Goal: Task Accomplishment & Management: Manage account settings

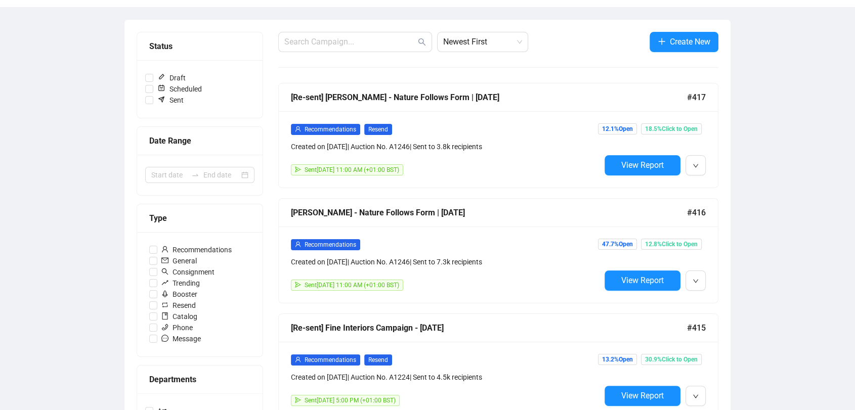
scroll to position [101, 0]
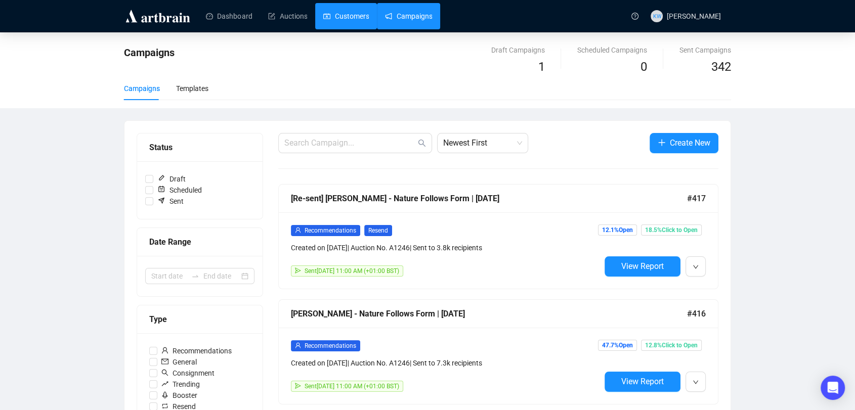
click at [337, 21] on link "Customers" at bounding box center [346, 16] width 46 height 26
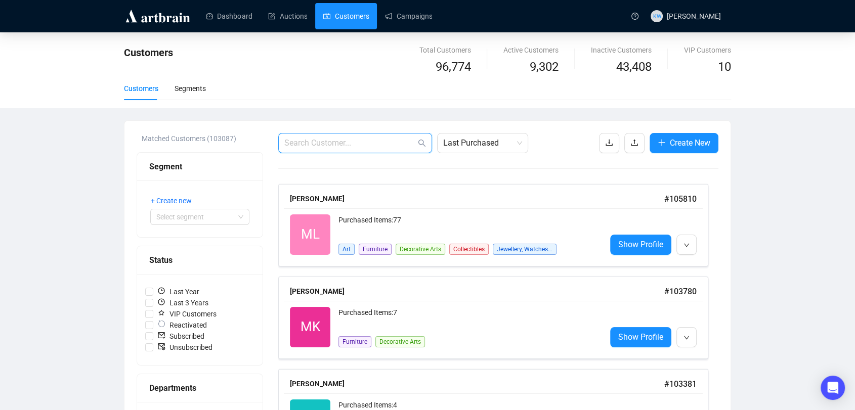
click at [355, 144] on input "text" at bounding box center [350, 143] width 132 height 12
paste input "Amh213@msn.com"
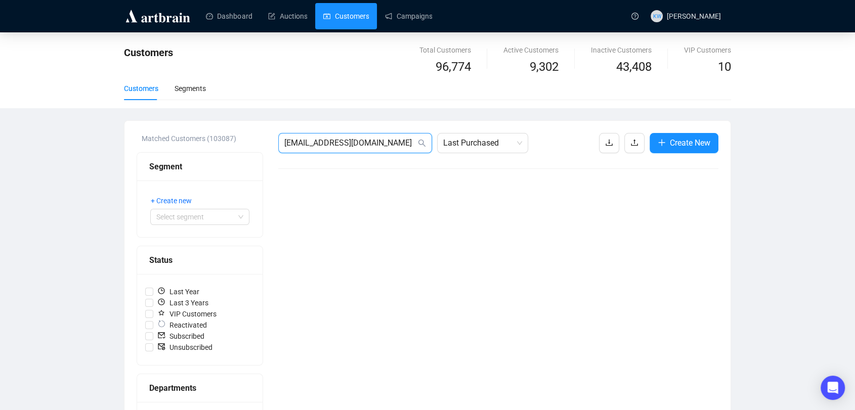
drag, startPoint x: 259, startPoint y: 151, endPoint x: 174, endPoint y: 156, distance: 85.6
paste input "bkiranshakti@t-online.de"
drag, startPoint x: 388, startPoint y: 139, endPoint x: 198, endPoint y: 120, distance: 191.1
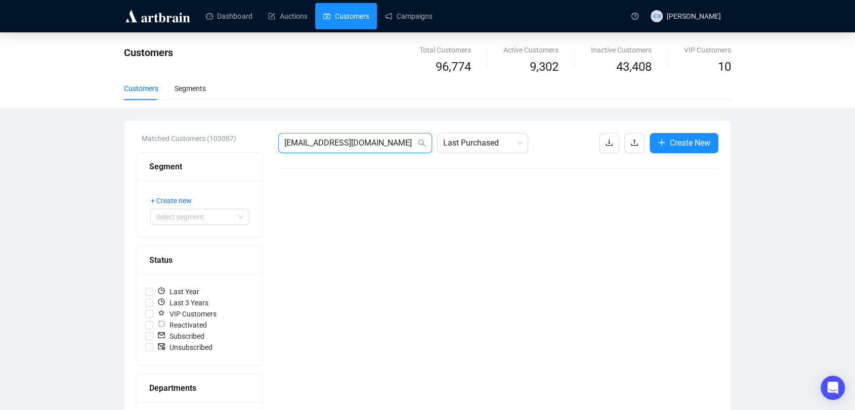
paste input "pdiddyabie@gmail.com"
type input "pdiddyabie@gmail.com"
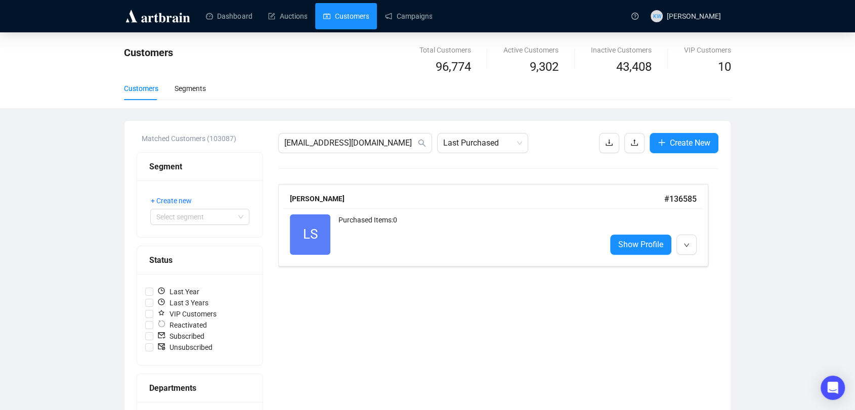
click at [397, 221] on div "Purchased Items: 0" at bounding box center [467, 234] width 259 height 40
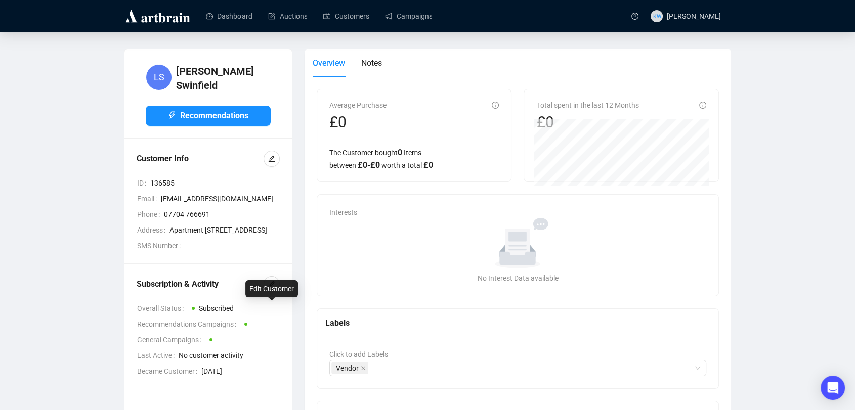
click at [280, 311] on div "Subscription & Activity Overall Status Subscribed Recommendations Campaigns Gen…" at bounding box center [207, 326] width 167 height 125
click at [282, 313] on div "Subscription & Activity Overall Status Subscribed Recommendations Campaigns Gen…" at bounding box center [207, 326] width 167 height 125
click at [277, 292] on button "button" at bounding box center [272, 284] width 16 height 16
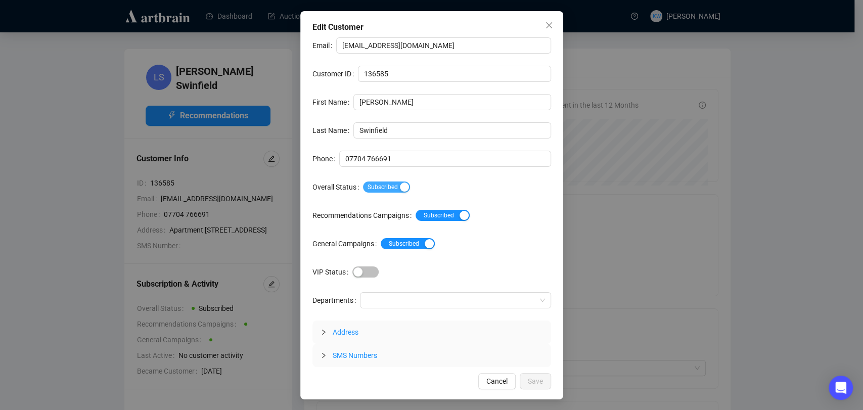
click at [392, 192] on span "Subscribed" at bounding box center [386, 187] width 47 height 11
click at [539, 386] on span "Save" at bounding box center [535, 381] width 15 height 11
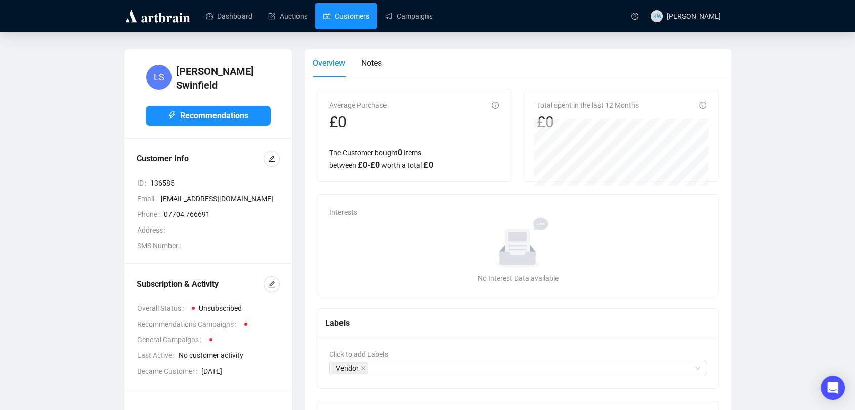
click at [344, 19] on link "Customers" at bounding box center [346, 16] width 46 height 26
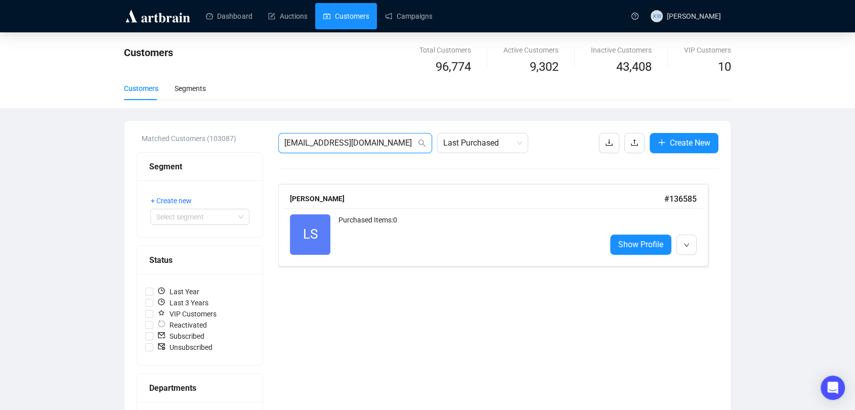
drag, startPoint x: 378, startPoint y: 143, endPoint x: 214, endPoint y: 147, distance: 163.4
paste input "alison.whelan3@me"
type input "alison.whelan3@me.com"
click at [414, 235] on div "Purchased Items: 0" at bounding box center [467, 234] width 259 height 40
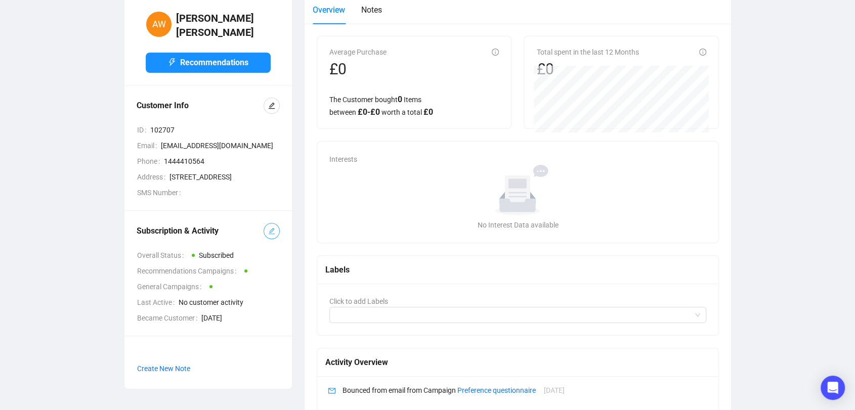
scroll to position [54, 0]
click at [268, 234] on icon "edit" at bounding box center [271, 230] width 7 height 7
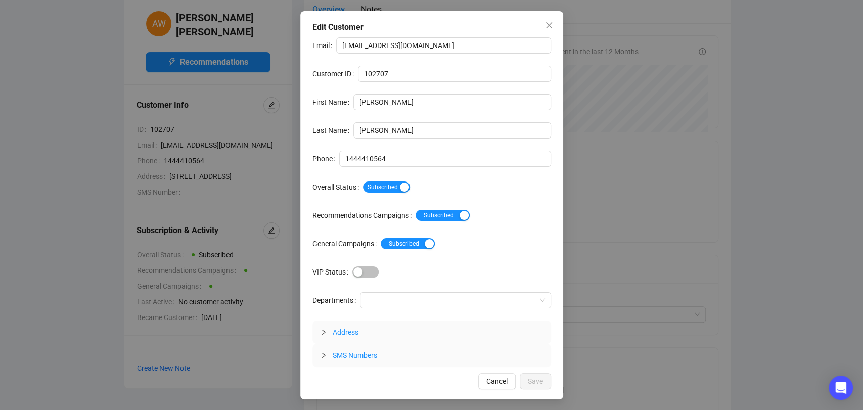
click at [371, 194] on div "Subscribed" at bounding box center [457, 187] width 188 height 16
click at [374, 191] on span "Subscribed" at bounding box center [386, 187] width 47 height 11
click at [538, 377] on span "Save" at bounding box center [535, 381] width 15 height 11
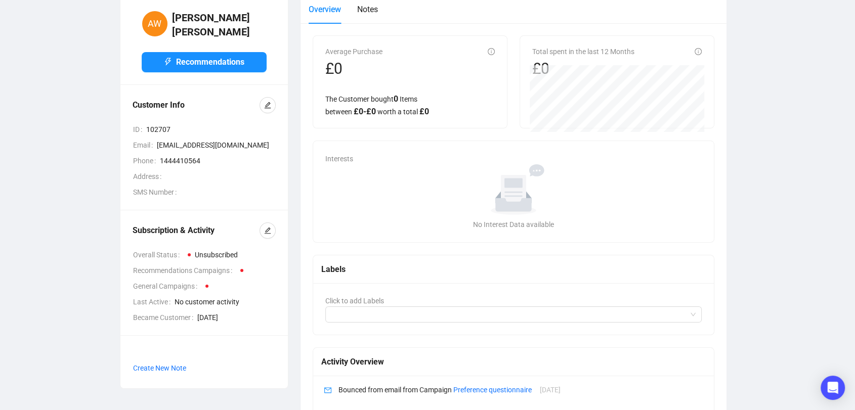
scroll to position [0, 0]
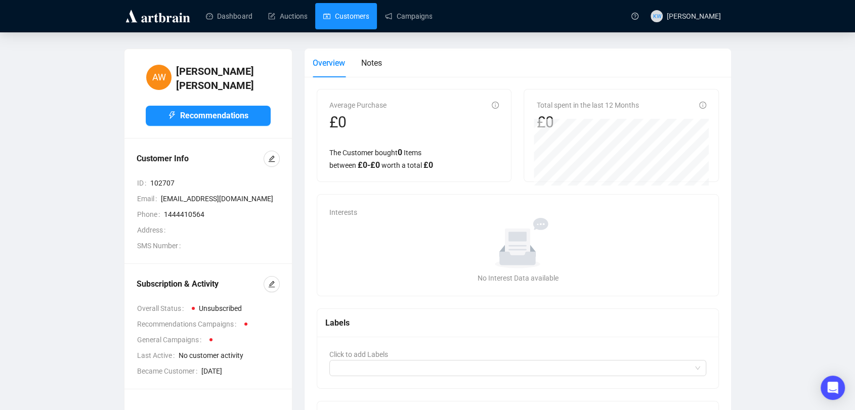
click at [344, 25] on link "Customers" at bounding box center [346, 16] width 46 height 26
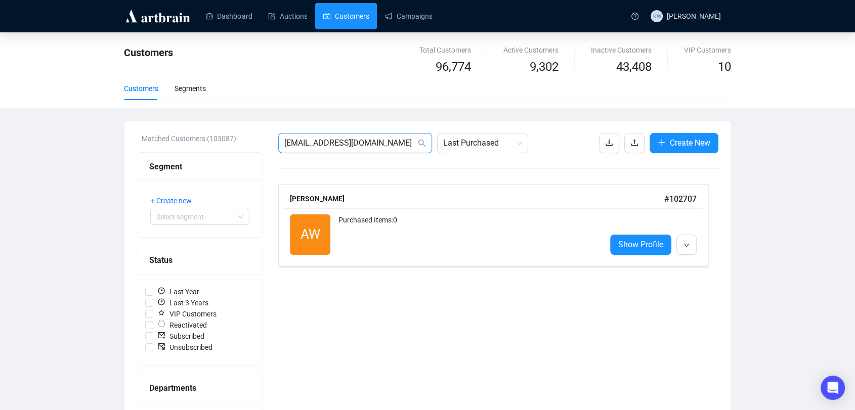
drag, startPoint x: 394, startPoint y: 145, endPoint x: 216, endPoint y: 133, distance: 178.4
paste input "bjleeming@gmail"
type input "bjleeming@gmail.com"
click at [367, 232] on div "Purchased Items: 0" at bounding box center [467, 234] width 259 height 40
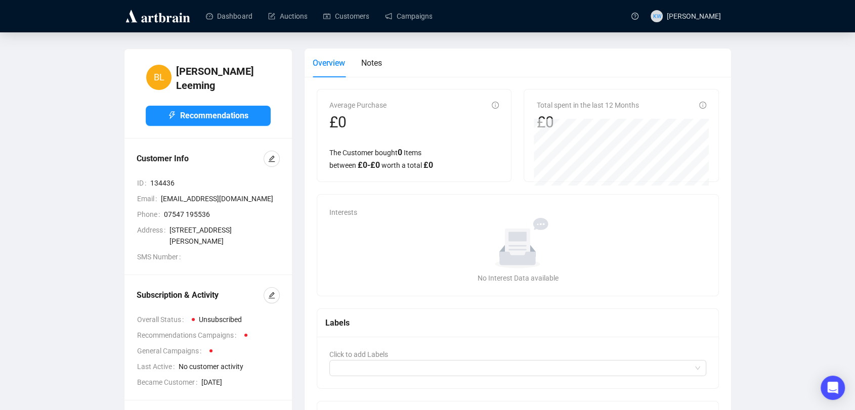
click at [361, 42] on main "BL Barry Leeming Recommendations Customer Info ID 134436 Email bjleeming@gmail.…" at bounding box center [427, 290] width 855 height 516
click at [353, 19] on link "Customers" at bounding box center [346, 16] width 46 height 26
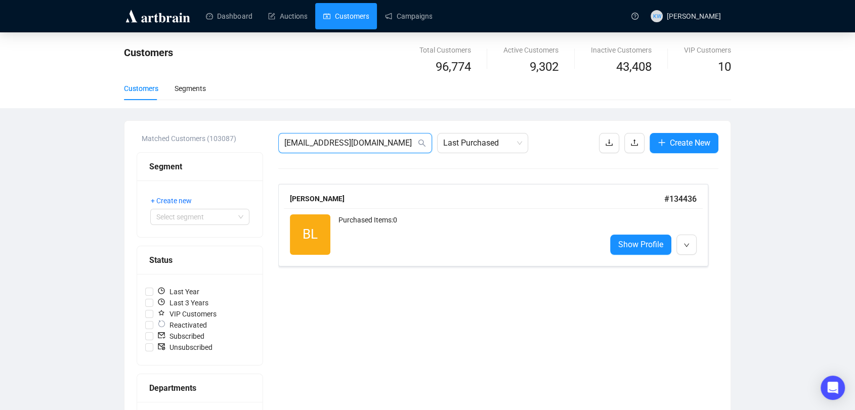
drag, startPoint x: 390, startPoint y: 147, endPoint x: 219, endPoint y: 147, distance: 172.0
paste input "odaciousathena"
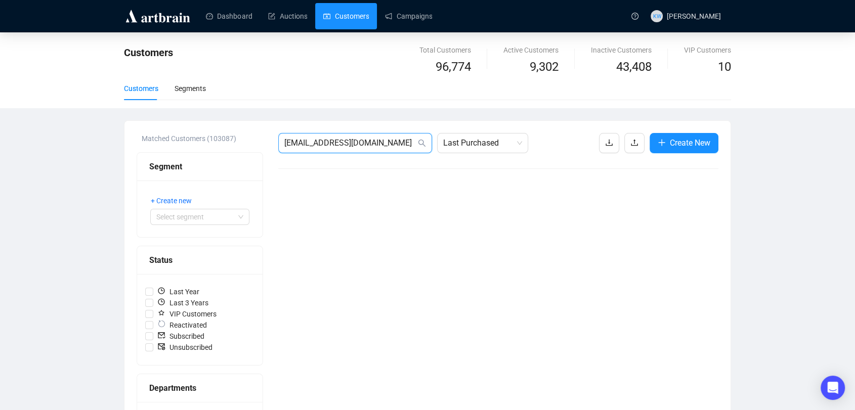
drag, startPoint x: 396, startPoint y: 143, endPoint x: 203, endPoint y: 129, distance: 193.2
paste input "caiyw.sr@proton.me"
type input "caiyw.sr@proton.me"
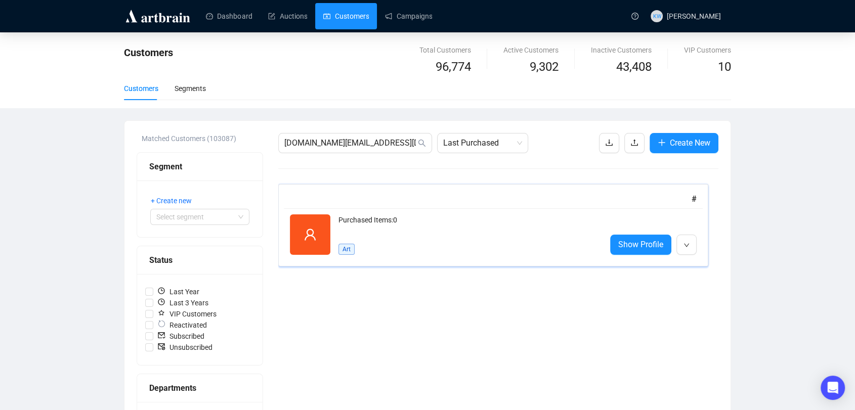
click at [399, 237] on div "Purchased Items: 0 Art" at bounding box center [467, 234] width 259 height 40
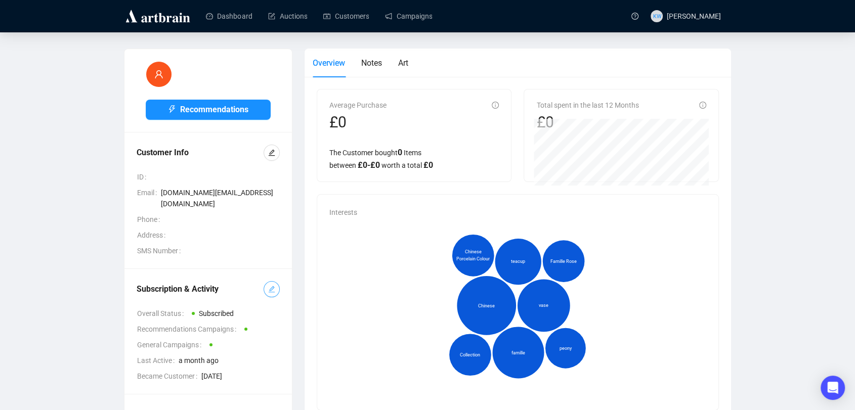
click at [269, 284] on button "button" at bounding box center [272, 289] width 16 height 16
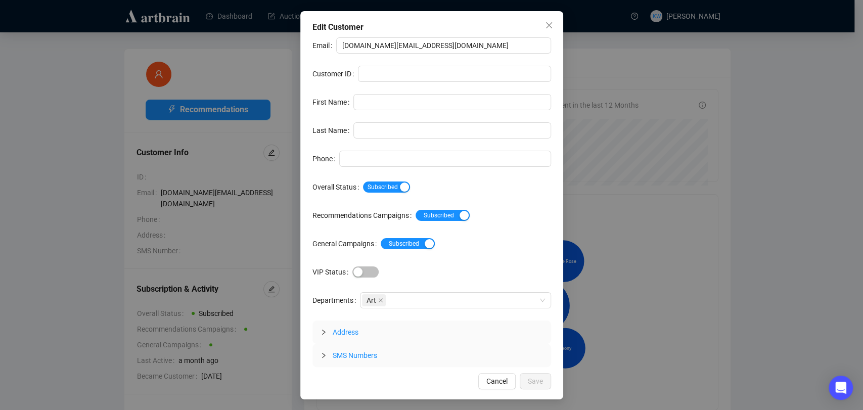
click at [387, 195] on div "Email caiyw.sr@proton.me Customer ID First Name Last Name Phone Overall Status …" at bounding box center [432, 202] width 239 height 330
click at [388, 186] on span "Subscribed" at bounding box center [386, 187] width 47 height 11
click at [536, 377] on span "Save" at bounding box center [535, 381] width 15 height 11
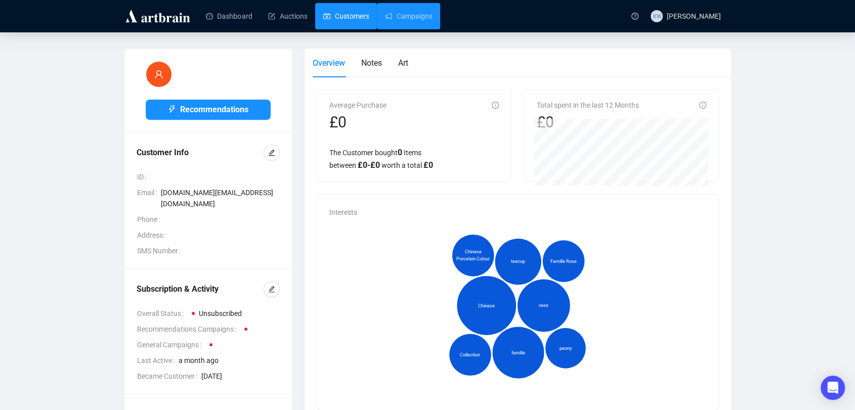
click at [362, 17] on link "Customers" at bounding box center [346, 16] width 46 height 26
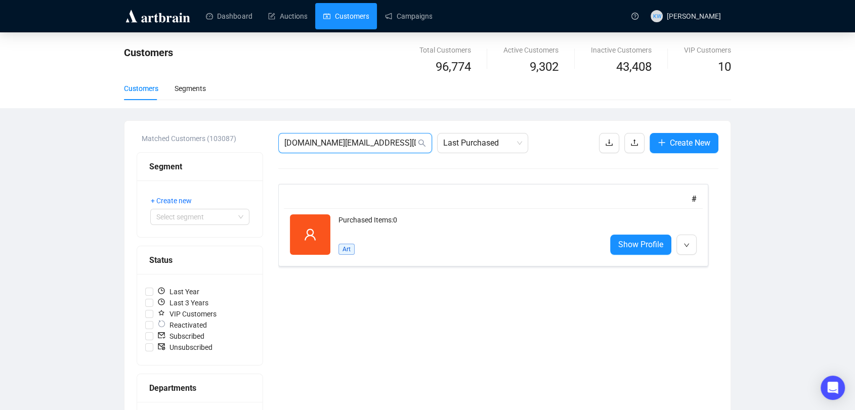
drag, startPoint x: 395, startPoint y: 138, endPoint x: 226, endPoint y: 143, distance: 169.0
paste input "e@eddyartist.com"
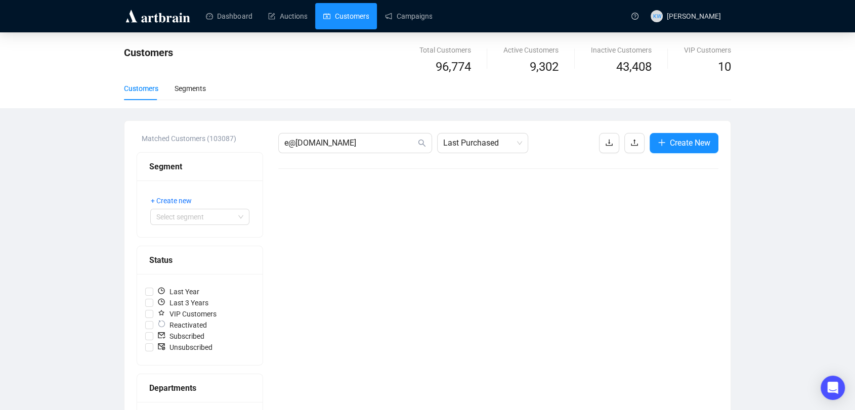
drag, startPoint x: 368, startPoint y: 146, endPoint x: 130, endPoint y: 137, distance: 237.9
paste input "fleur.ireland@ntlworld"
type input "fleur.ireland@ntlworld.com"
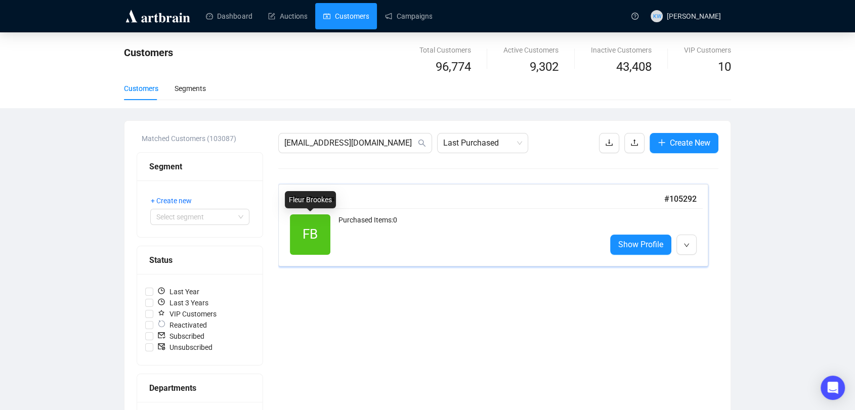
click at [398, 256] on div "FB Reactivated Purchased Items: 0 Show Profile" at bounding box center [493, 234] width 419 height 53
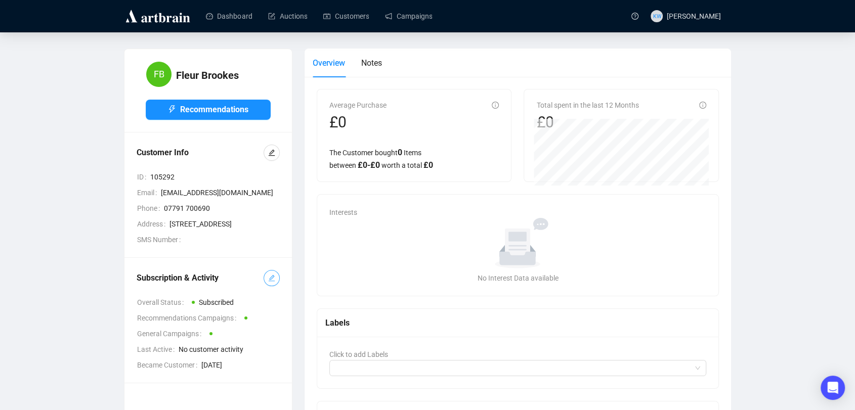
click at [271, 282] on icon "edit" at bounding box center [271, 278] width 7 height 7
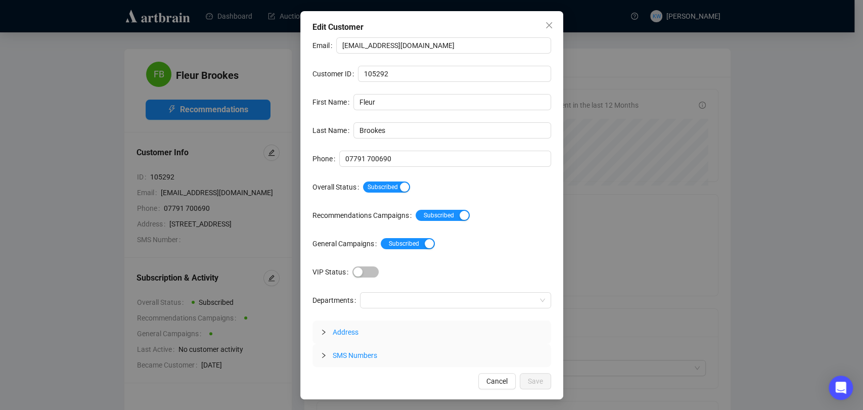
click at [395, 180] on div "Subscribed" at bounding box center [457, 187] width 188 height 16
click at [401, 184] on div "button" at bounding box center [404, 187] width 9 height 9
click at [547, 375] on button "Save" at bounding box center [535, 381] width 31 height 16
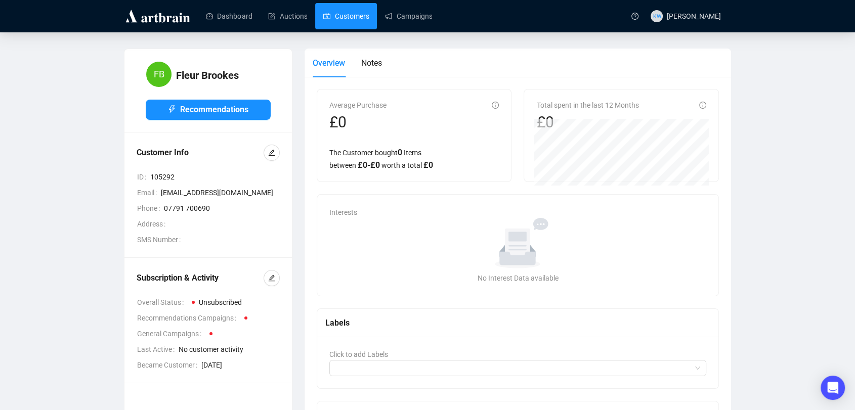
click at [326, 21] on link "Customers" at bounding box center [346, 16] width 46 height 26
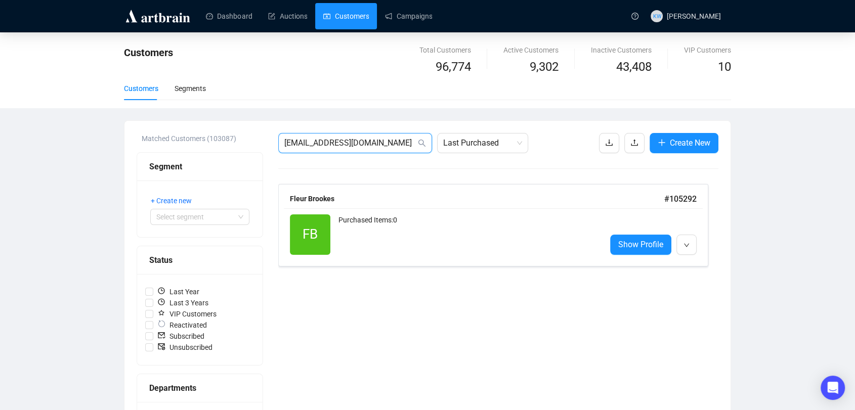
drag, startPoint x: 395, startPoint y: 148, endPoint x: 186, endPoint y: 150, distance: 209.4
paste input "harry@harrychambers.co.uk"
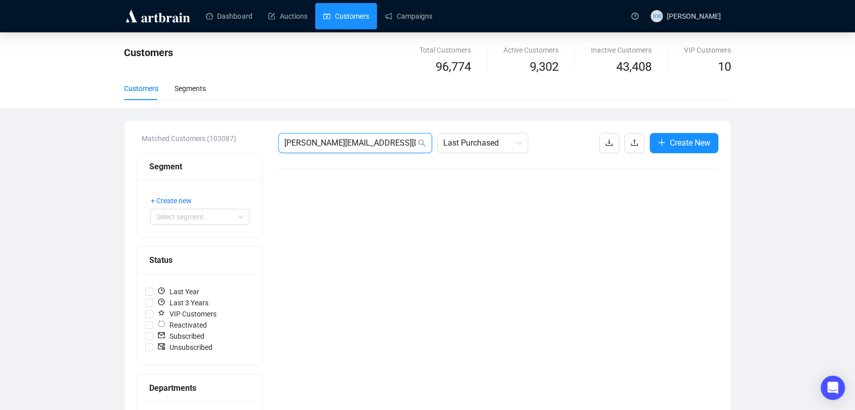
drag, startPoint x: 386, startPoint y: 143, endPoint x: 172, endPoint y: 141, distance: 214.5
paste input "judymack@hotmail"
drag, startPoint x: 391, startPoint y: 148, endPoint x: 146, endPoint y: 134, distance: 245.2
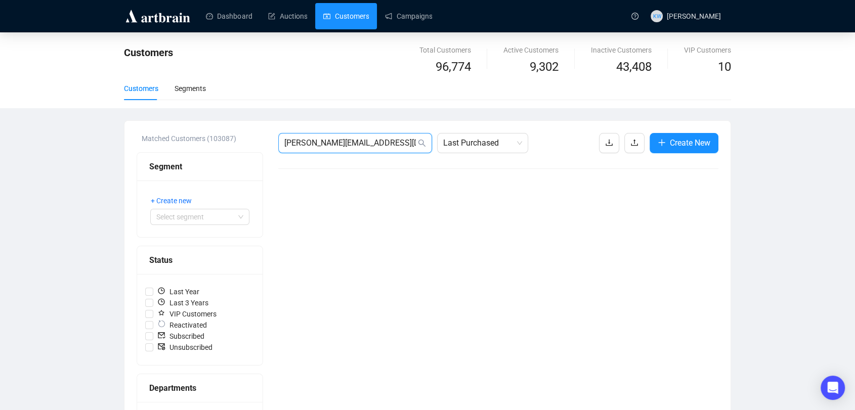
paste input "mark.afiggins@gmail.com"
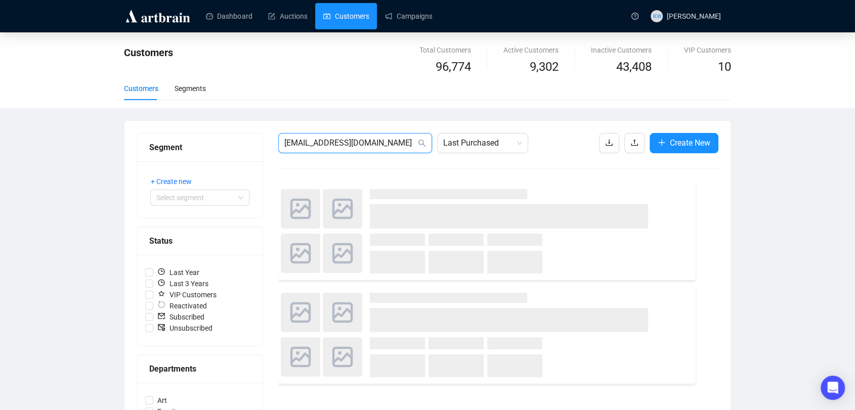
type input "mark.afiggins@gmail.com"
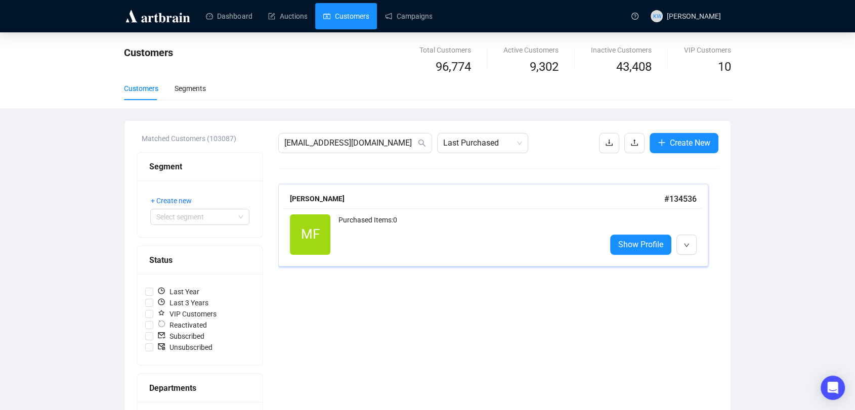
click at [399, 257] on div "MF Reactivated Purchased Items: 0 Show Profile" at bounding box center [493, 234] width 419 height 53
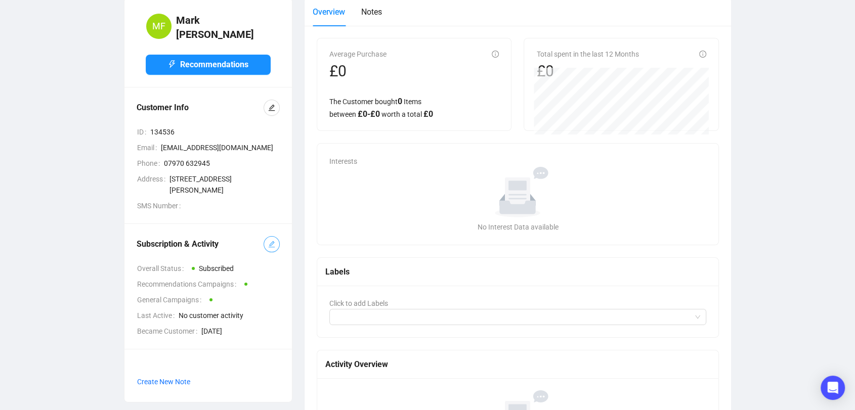
scroll to position [52, 0]
click at [277, 248] on button "button" at bounding box center [272, 244] width 16 height 16
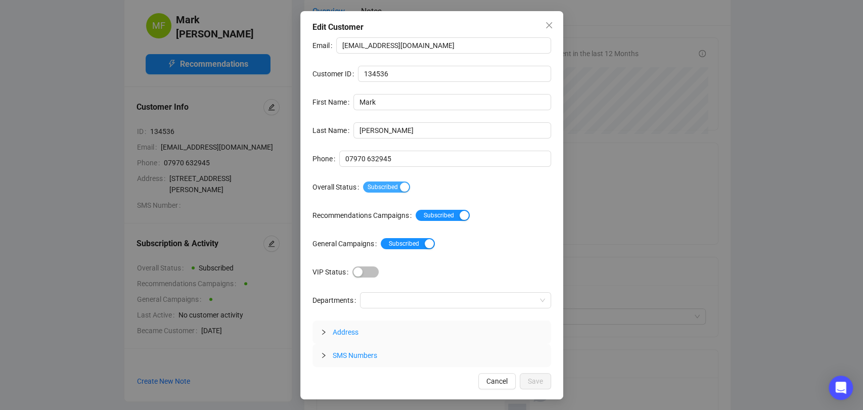
click at [372, 188] on span "Subscribed" at bounding box center [386, 187] width 47 height 11
click at [540, 381] on span "Save" at bounding box center [535, 381] width 15 height 11
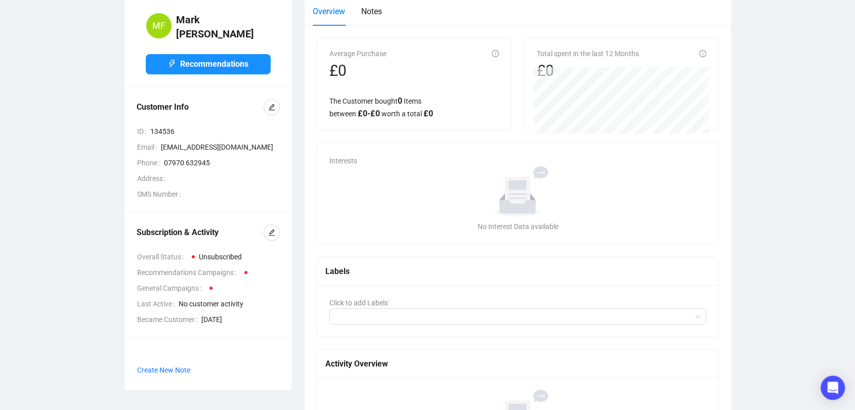
scroll to position [0, 0]
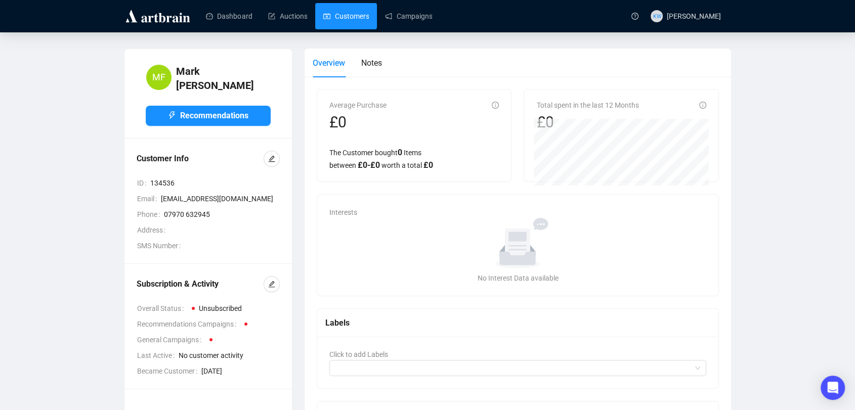
click at [353, 27] on link "Customers" at bounding box center [346, 16] width 46 height 26
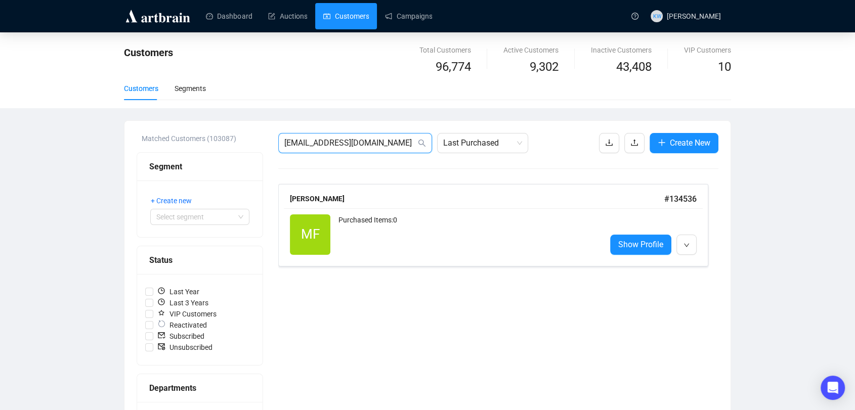
drag, startPoint x: 391, startPoint y: 146, endPoint x: 146, endPoint y: 146, distance: 245.3
paste input "viswilmot@live.co.uk"
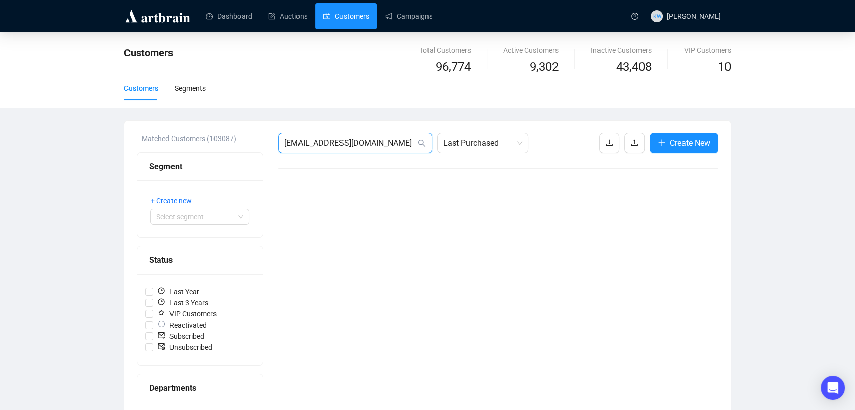
drag, startPoint x: 382, startPoint y: 142, endPoint x: 0, endPoint y: 157, distance: 382.7
click at [0, 157] on div "Customers Total Customers 96,774 Active Customers 9,302 Inactive Customers 43,4…" at bounding box center [427, 374] width 855 height 685
paste input "sefajardo@gmail.com"
drag, startPoint x: 346, startPoint y: 143, endPoint x: 113, endPoint y: 130, distance: 233.5
click at [113, 130] on div "Customers Total Customers 96,774 Active Customers 9,302 Inactive Customers 43,4…" at bounding box center [427, 374] width 855 height 685
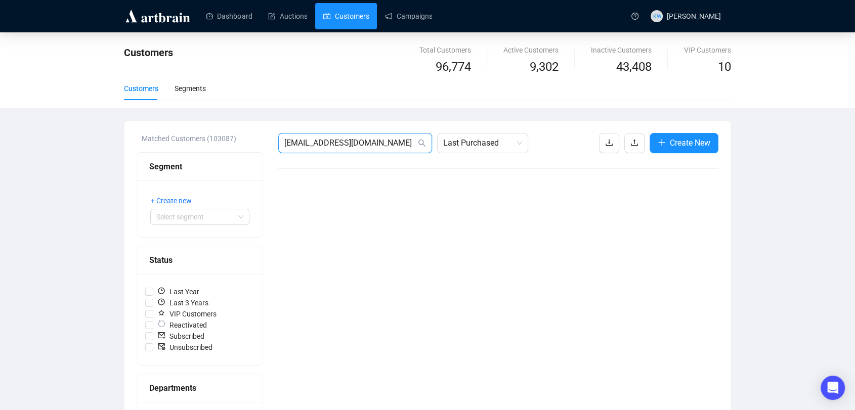
paste input "rosarioprowse"
drag, startPoint x: 386, startPoint y: 142, endPoint x: 204, endPoint y: 145, distance: 181.6
paste input "slightfoot"
type input "rslightfoot@gmail.com"
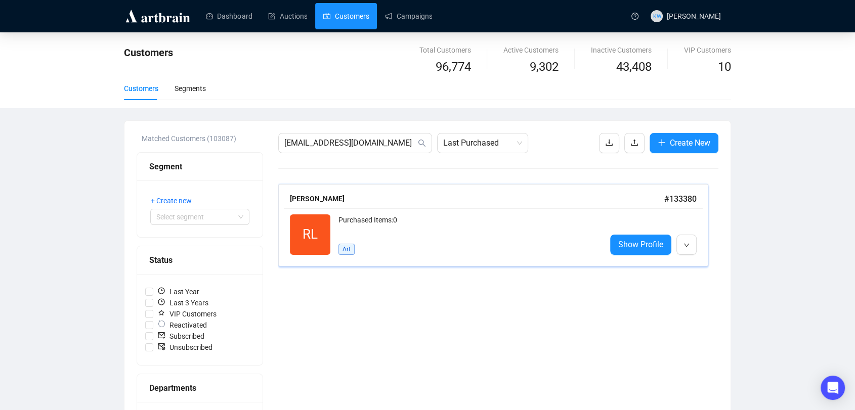
click at [450, 204] on div "Rachel Lightfoot # 133380" at bounding box center [493, 199] width 407 height 13
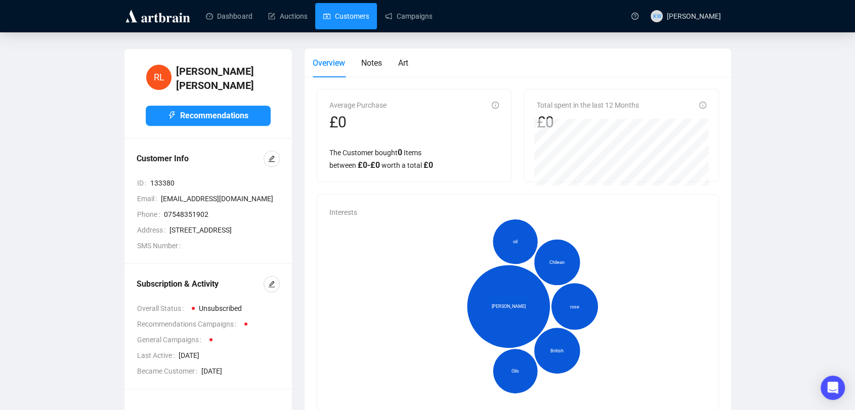
click at [337, 17] on link "Customers" at bounding box center [346, 16] width 46 height 26
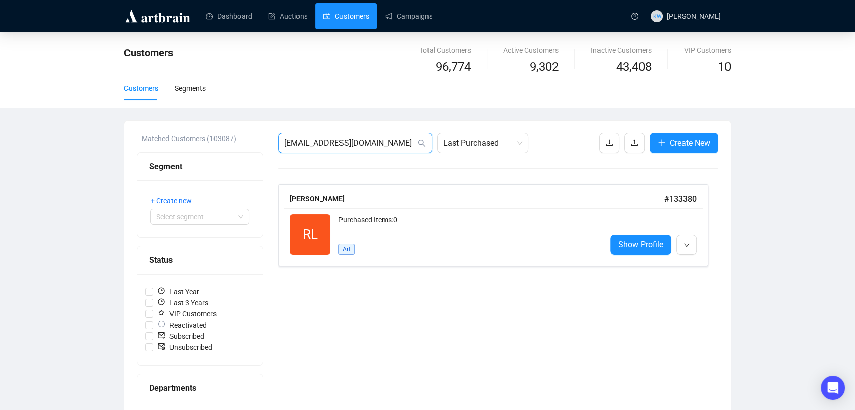
drag, startPoint x: 368, startPoint y: 144, endPoint x: 88, endPoint y: 187, distance: 284.1
click at [88, 187] on div "Customers Total Customers 96,774 Active Customers 9,302 Inactive Customers 43,4…" at bounding box center [427, 374] width 855 height 685
paste input "sarahgoodenough98"
type input "sarahgoodenough98@gmail.com"
click at [402, 219] on div "Purchased Items: 0" at bounding box center [467, 224] width 259 height 20
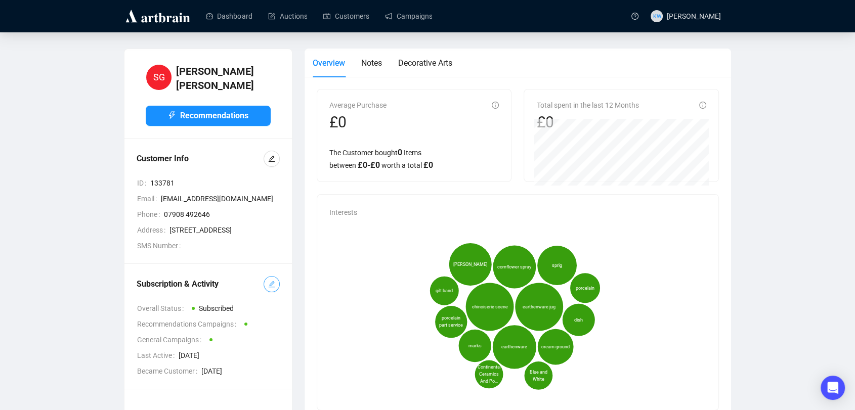
click at [272, 288] on icon "edit" at bounding box center [271, 284] width 7 height 7
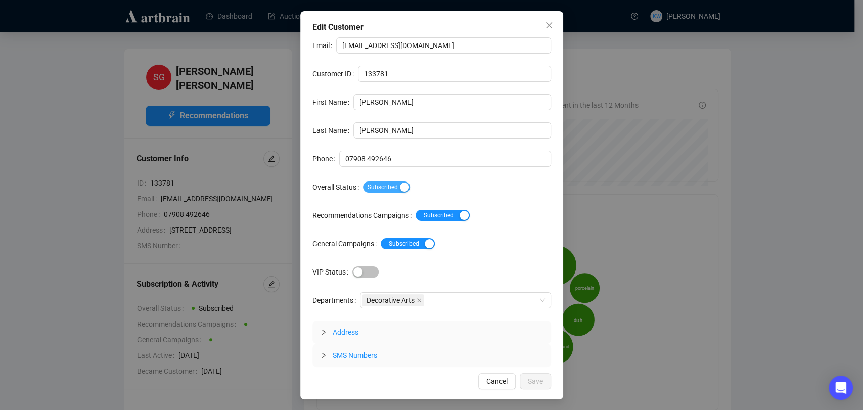
click at [374, 190] on span "Subscribed" at bounding box center [386, 187] width 47 height 11
click at [540, 382] on span "Save" at bounding box center [535, 381] width 15 height 11
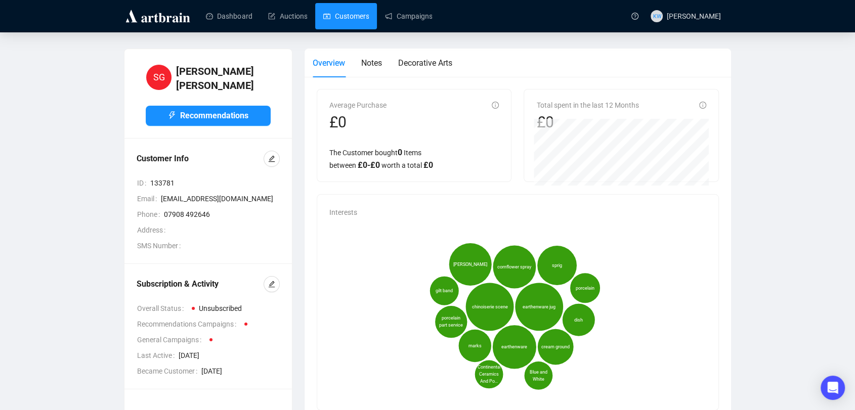
click at [347, 25] on link "Customers" at bounding box center [346, 16] width 46 height 26
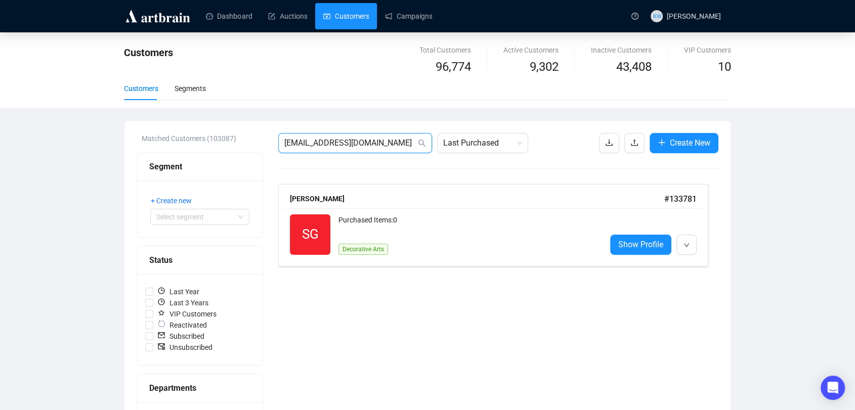
click at [405, 144] on input "sarahgoodenough98@gmail.com" at bounding box center [350, 143] width 132 height 12
paste input "trevorsmith55@aol.com"
type input "trevorsmith55@aol.com"
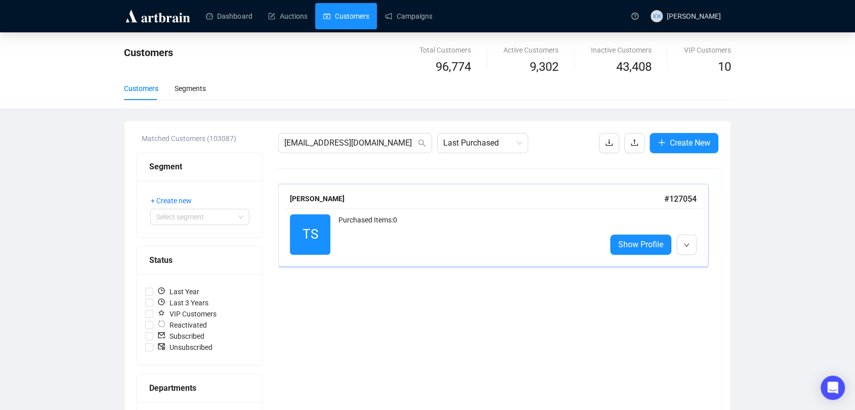
click at [335, 207] on div "Trevor Smith # 127054" at bounding box center [493, 199] width 419 height 19
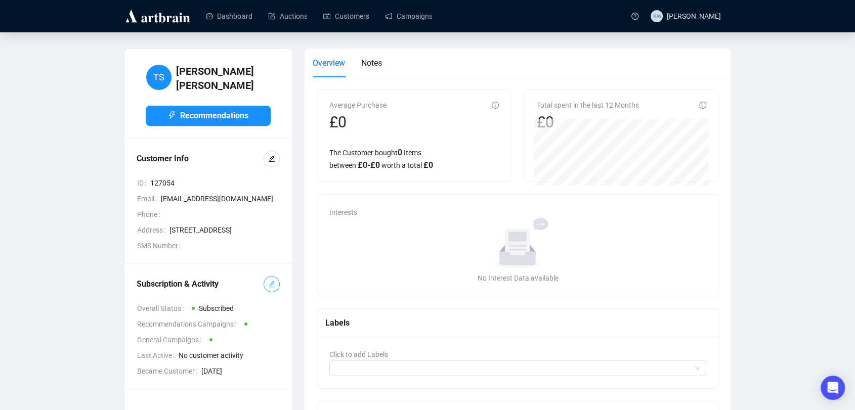
click at [266, 292] on button "button" at bounding box center [272, 284] width 16 height 16
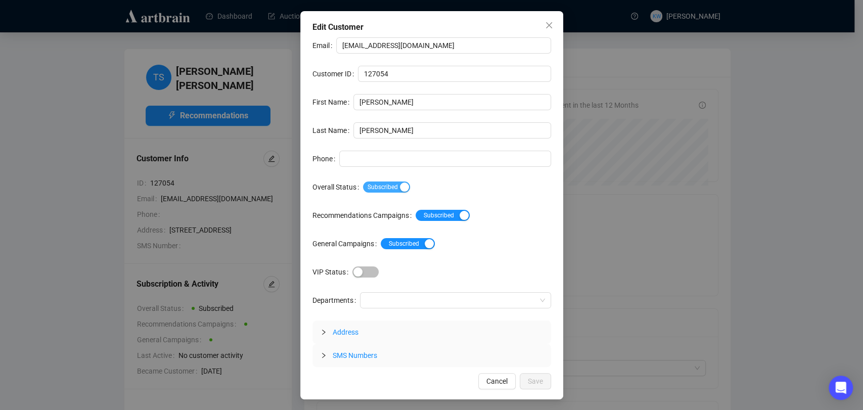
click at [397, 188] on span "Subscribed" at bounding box center [386, 187] width 47 height 11
click at [529, 385] on span "Save" at bounding box center [535, 381] width 15 height 11
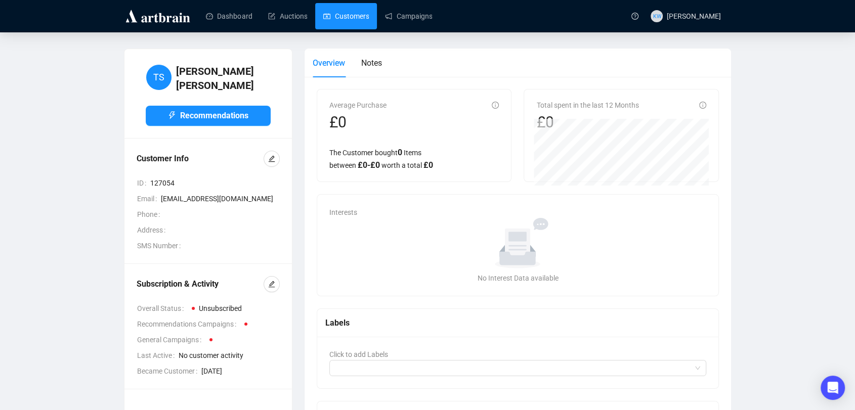
click at [329, 13] on link "Customers" at bounding box center [346, 16] width 46 height 26
